Goal: Task Accomplishment & Management: Manage account settings

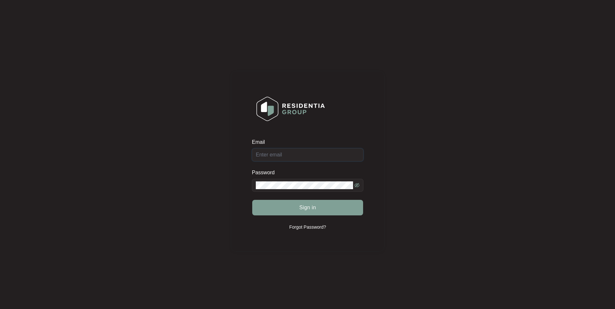
type input "[EMAIL_ADDRESS][DOMAIN_NAME]"
click at [312, 205] on div "Sign in" at bounding box center [307, 208] width 111 height 16
click at [310, 206] on span "Sign in" at bounding box center [307, 208] width 17 height 8
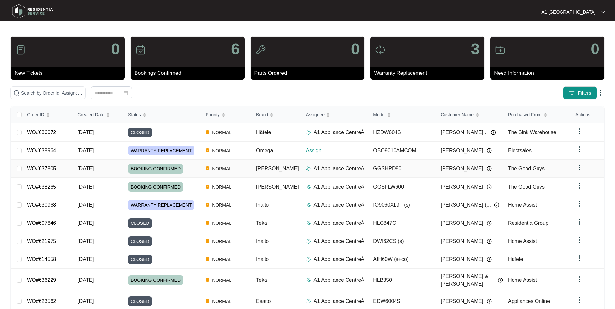
click at [116, 168] on td "[DATE]" at bounding box center [97, 169] width 51 height 18
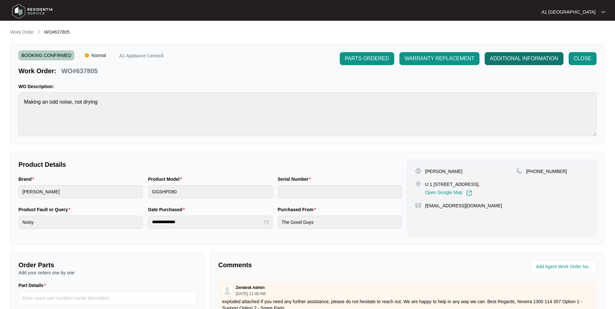
click at [514, 59] on span "ADDITIONAL INFORMATION" at bounding box center [524, 59] width 68 height 8
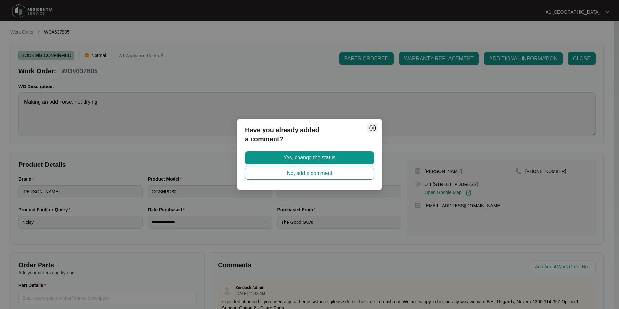
click at [374, 127] on img "Close" at bounding box center [373, 128] width 8 height 8
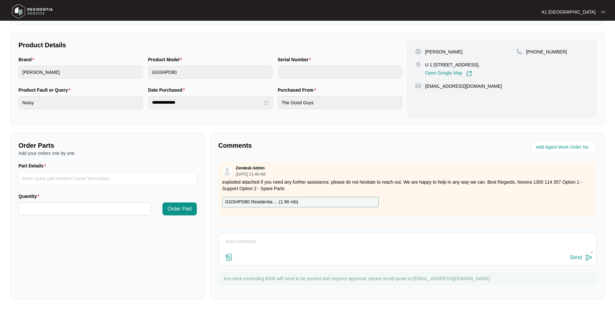
scroll to position [121, 0]
click at [335, 248] on textarea at bounding box center [407, 244] width 371 height 17
click at [281, 239] on textarea at bounding box center [407, 244] width 371 height 17
paste textarea "Unit is making a knocking sound when the drum is spinning. Inspected unit and f…"
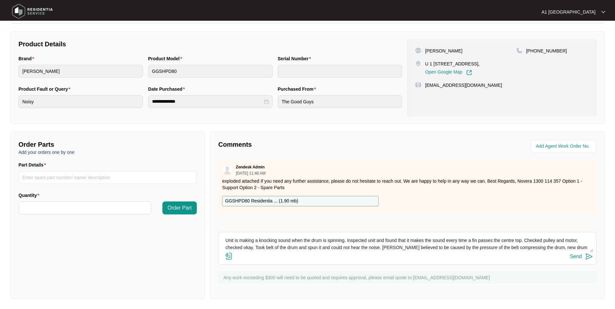
scroll to position [7, 0]
type textarea "Unit is making a knocking sound when the drum is spinning. Inspected unit and f…"
click at [576, 256] on div "Send" at bounding box center [576, 257] width 12 height 6
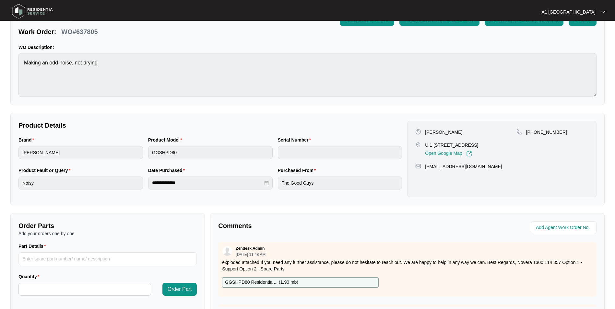
scroll to position [0, 0]
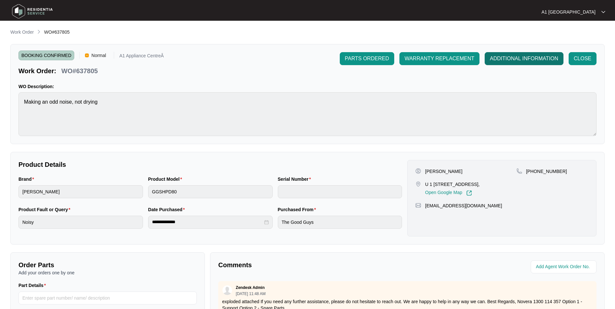
click at [516, 60] on span "ADDITIONAL INFORMATION" at bounding box center [524, 59] width 68 height 8
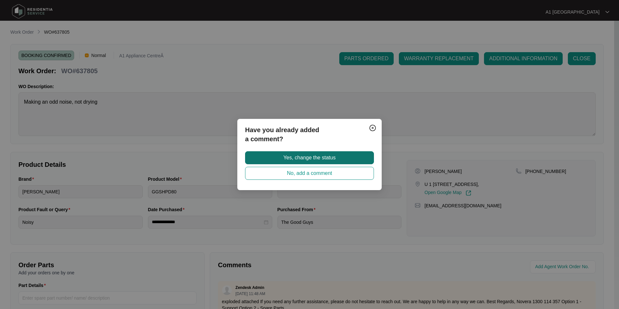
click at [307, 156] on span "Yes, change the status" at bounding box center [309, 158] width 52 height 8
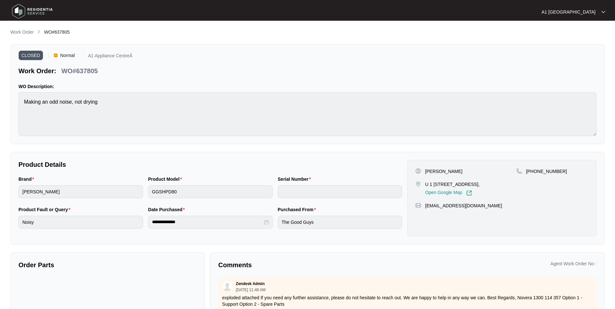
click at [18, 29] on li "Work Order" at bounding box center [21, 33] width 23 height 8
click at [15, 30] on p "Work Order" at bounding box center [21, 32] width 23 height 6
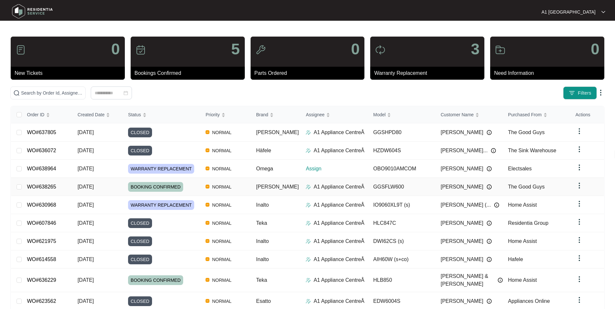
scroll to position [24, 0]
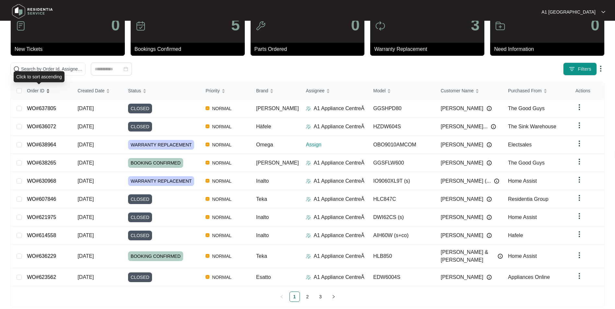
click at [44, 90] on span "Order ID" at bounding box center [35, 90] width 17 height 7
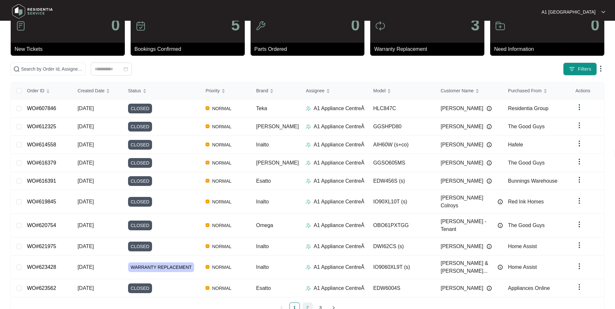
click at [303, 303] on link "2" at bounding box center [308, 308] width 10 height 10
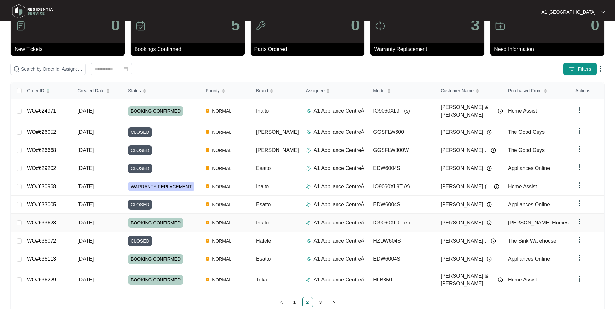
click at [66, 214] on td "WO#633623" at bounding box center [47, 223] width 51 height 18
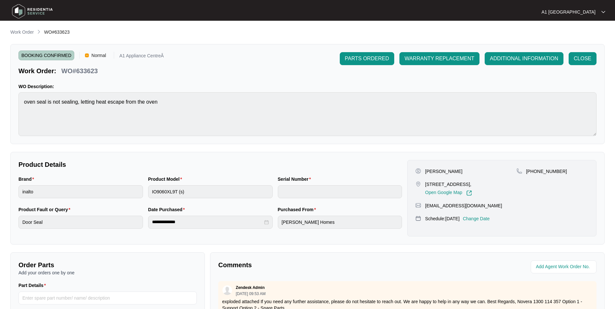
scroll to position [121, 0]
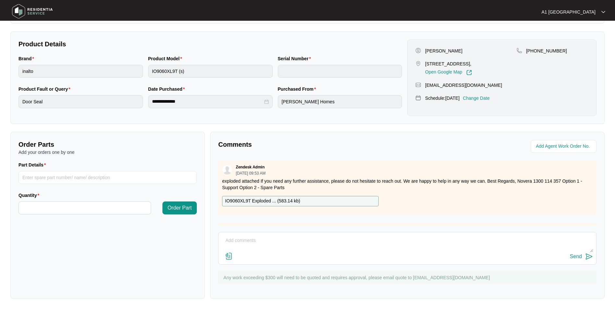
click at [292, 242] on textarea at bounding box center [407, 244] width 371 height 17
paste textarea "Cx saying the heat comes out the side of the doors. This has made the cupboards…"
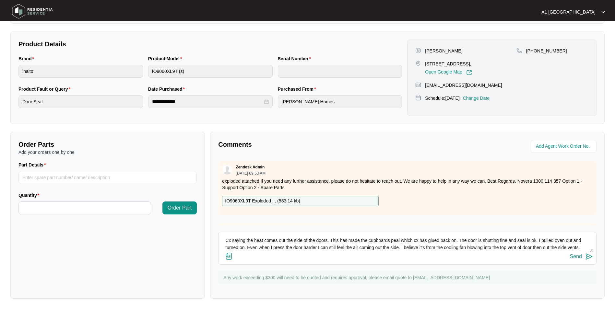
click at [230, 238] on textarea "Cx saying the heat comes out the side of the doors. This has made the cupboards…" at bounding box center [407, 244] width 371 height 17
drag, startPoint x: 409, startPoint y: 239, endPoint x: 419, endPoint y: 240, distance: 10.1
click at [410, 239] on textarea "Customer reported the heat comes out the side of the doors. This has made the c…" at bounding box center [407, 244] width 371 height 17
click at [425, 243] on textarea "Customer reported the heat comes out the side of the doors. This has made the c…" at bounding box center [407, 244] width 371 height 17
drag, startPoint x: 433, startPoint y: 239, endPoint x: 436, endPoint y: 239, distance: 3.3
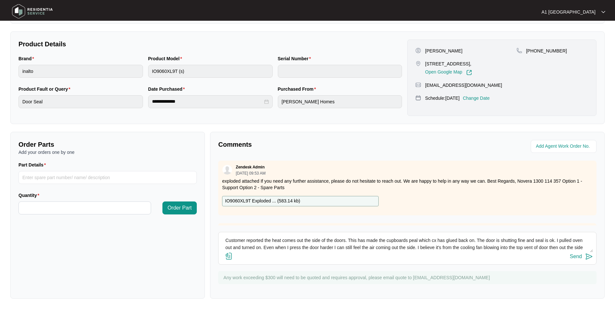
click at [436, 239] on textarea "Customer reported the heat comes out the side of the doors. This has made the c…" at bounding box center [407, 244] width 371 height 17
click at [491, 245] on textarea "Customer reported the heat comes out the side of the doors. This has made the c…" at bounding box center [407, 244] width 371 height 17
click at [571, 239] on textarea "Customer reported the heat comes out the side of the doors. This has made the c…" at bounding box center [407, 244] width 371 height 17
drag, startPoint x: 322, startPoint y: 246, endPoint x: 326, endPoint y: 245, distance: 3.9
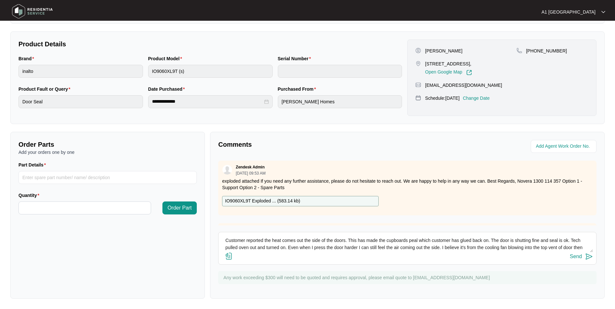
click at [326, 245] on textarea "Customer reported the heat comes out the side of the doors. This has made the c…" at bounding box center [407, 244] width 371 height 17
click at [333, 247] on textarea "Customer reported the heat comes out the side of the doors. This has made the c…" at bounding box center [407, 244] width 371 height 17
drag, startPoint x: 371, startPoint y: 246, endPoint x: 358, endPoint y: 242, distance: 13.5
click at [358, 242] on textarea "Customer reported the heat comes out the side of the doors. This has made the c…" at bounding box center [407, 244] width 371 height 17
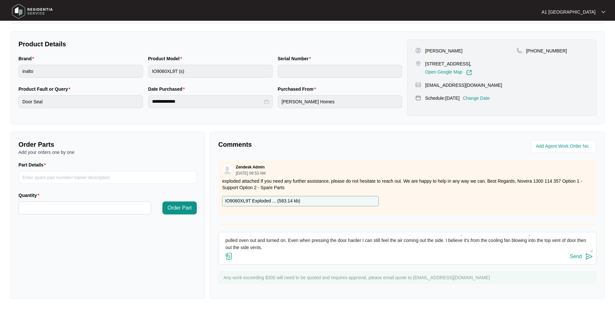
click at [359, 243] on textarea "Customer reported the heat comes out the side of the doors. This has made the c…" at bounding box center [407, 244] width 371 height 17
click at [375, 245] on textarea "Customer reported the heat comes out the side of the doors. This has made the c…" at bounding box center [407, 244] width 371 height 17
click at [313, 246] on textarea "Customer reported the heat comes out the side of the doors. This has made the c…" at bounding box center [407, 244] width 371 height 17
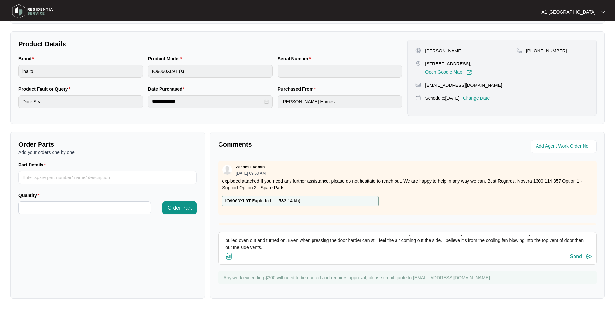
click at [455, 246] on textarea "Customer reported the heat comes out the side of the doors. This has made the c…" at bounding box center [407, 244] width 371 height 17
click at [464, 243] on textarea "Customer reported the heat comes out the side of the doors. This has made the c…" at bounding box center [407, 244] width 371 height 17
drag, startPoint x: 455, startPoint y: 240, endPoint x: 472, endPoint y: 244, distance: 17.8
click at [456, 240] on textarea "Customer reported the heat comes out the side of the doors. This has made the c…" at bounding box center [407, 244] width 371 height 17
click at [437, 248] on textarea "Customer reported the heat comes out the side of the doors. This has made the c…" at bounding box center [407, 244] width 371 height 17
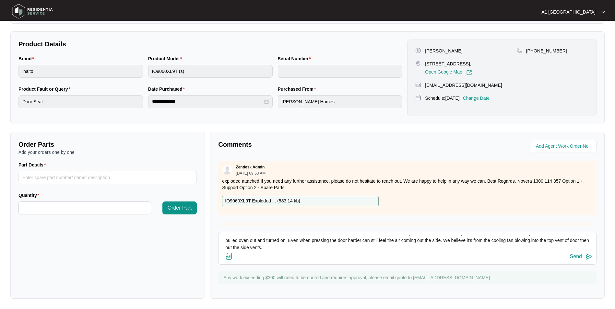
click at [279, 247] on textarea "Customer reported the heat comes out the side of the doors. This has made the c…" at bounding box center [407, 244] width 371 height 17
click at [308, 245] on textarea "Customer reported the heat comes out the side of the doors. This has made the c…" at bounding box center [407, 244] width 371 height 17
click at [459, 240] on textarea "Customer reported the heat comes out the side of the doors. This has made the c…" at bounding box center [407, 244] width 371 height 17
click at [484, 240] on textarea "Customer reported the heat comes out the side of the doors. This has made the c…" at bounding box center [407, 244] width 371 height 17
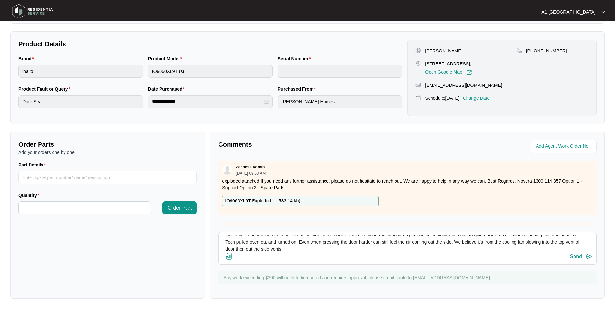
scroll to position [7, 0]
click at [367, 250] on textarea "Customer reported the heat comes out the side of the doors. This has made the c…" at bounding box center [407, 244] width 371 height 17
click at [397, 248] on textarea "Customer reported the heat comes out the side of the doors. This has made the c…" at bounding box center [407, 244] width 371 height 17
drag, startPoint x: 390, startPoint y: 245, endPoint x: 378, endPoint y: 246, distance: 11.7
click at [378, 246] on textarea "Customer reported the heat comes out the side of the doors. This has made the c…" at bounding box center [407, 244] width 371 height 17
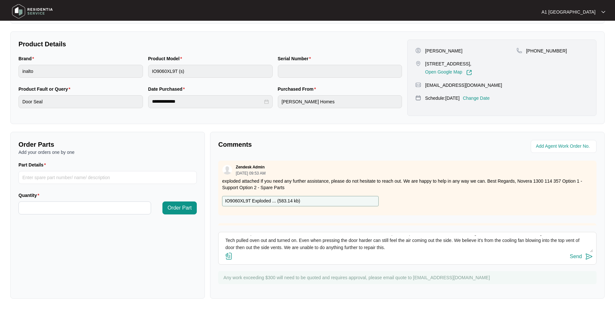
click at [403, 247] on textarea "Customer reported the heat comes out the side of the doors. This has made the c…" at bounding box center [407, 244] width 371 height 17
drag, startPoint x: 390, startPoint y: 247, endPoint x: 378, endPoint y: 247, distance: 12.3
click at [378, 247] on textarea "Customer reported the heat comes out the side of the doors. This has made the c…" at bounding box center [407, 244] width 371 height 17
click at [431, 246] on textarea "Customer reported the heat comes out the side of the doors. This has made the c…" at bounding box center [407, 244] width 371 height 17
type textarea "Customer reported the heat comes out the side of the doors. This has made the c…"
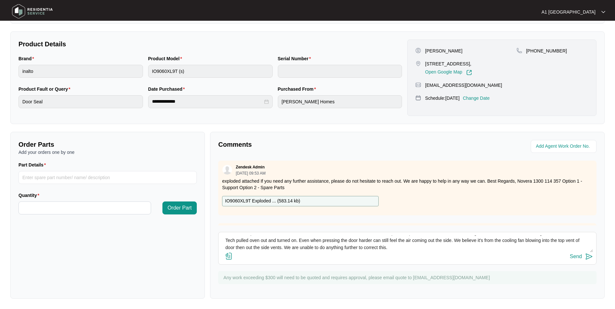
click at [576, 257] on div "Send" at bounding box center [576, 257] width 12 height 6
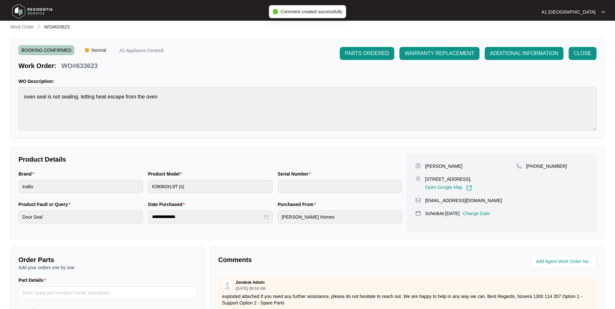
scroll to position [0, 0]
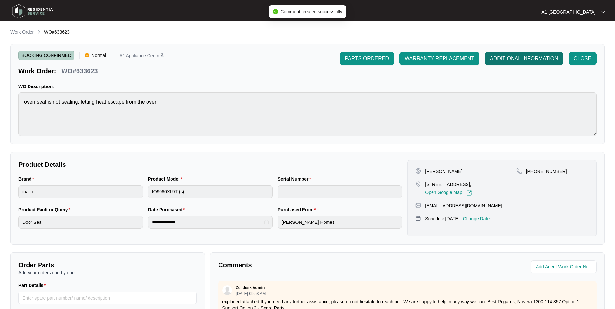
click at [509, 62] on span "ADDITIONAL INFORMATION" at bounding box center [524, 59] width 68 height 8
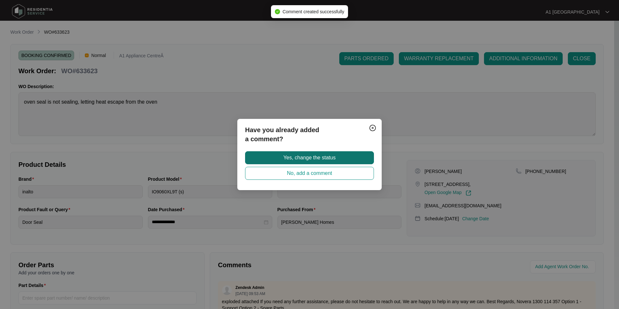
click at [319, 154] on span "Yes, change the status" at bounding box center [309, 158] width 52 height 8
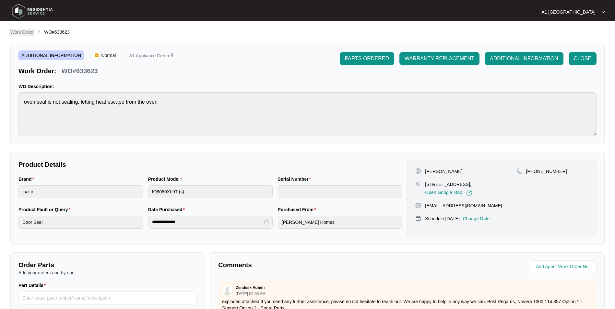
click at [22, 31] on p "Work Order" at bounding box center [21, 32] width 23 height 6
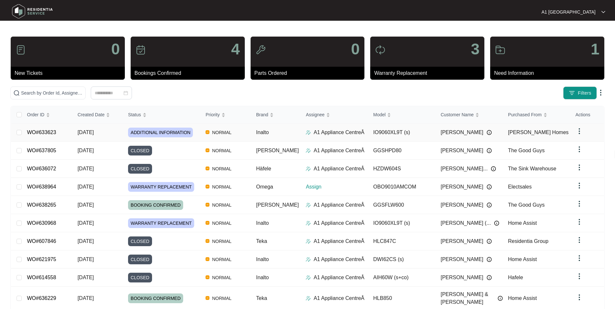
click at [250, 133] on td "NORMAL" at bounding box center [225, 132] width 51 height 18
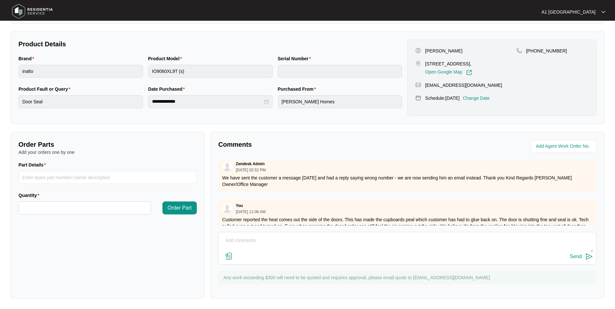
scroll to position [496, 0]
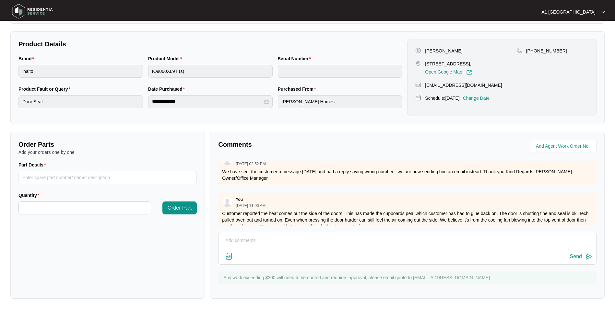
click at [24, 11] on img at bounding box center [32, 11] width 45 height 19
